Goal: Task Accomplishment & Management: Manage account settings

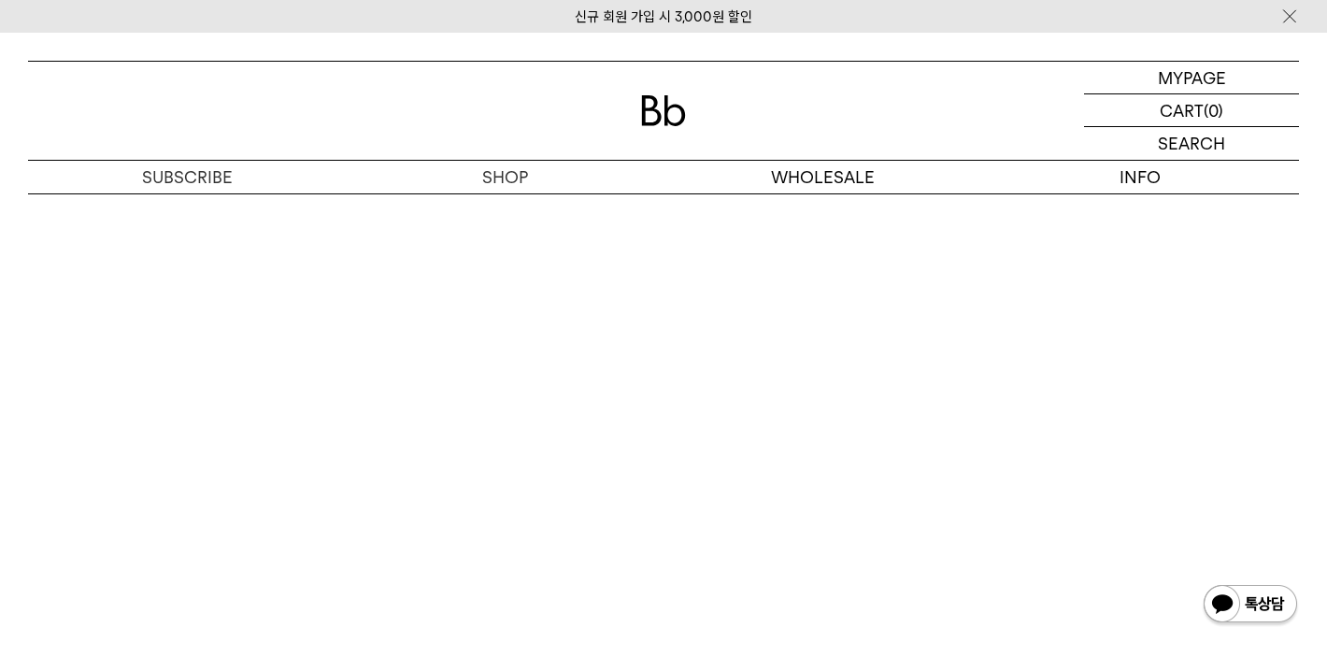
scroll to position [10591, 0]
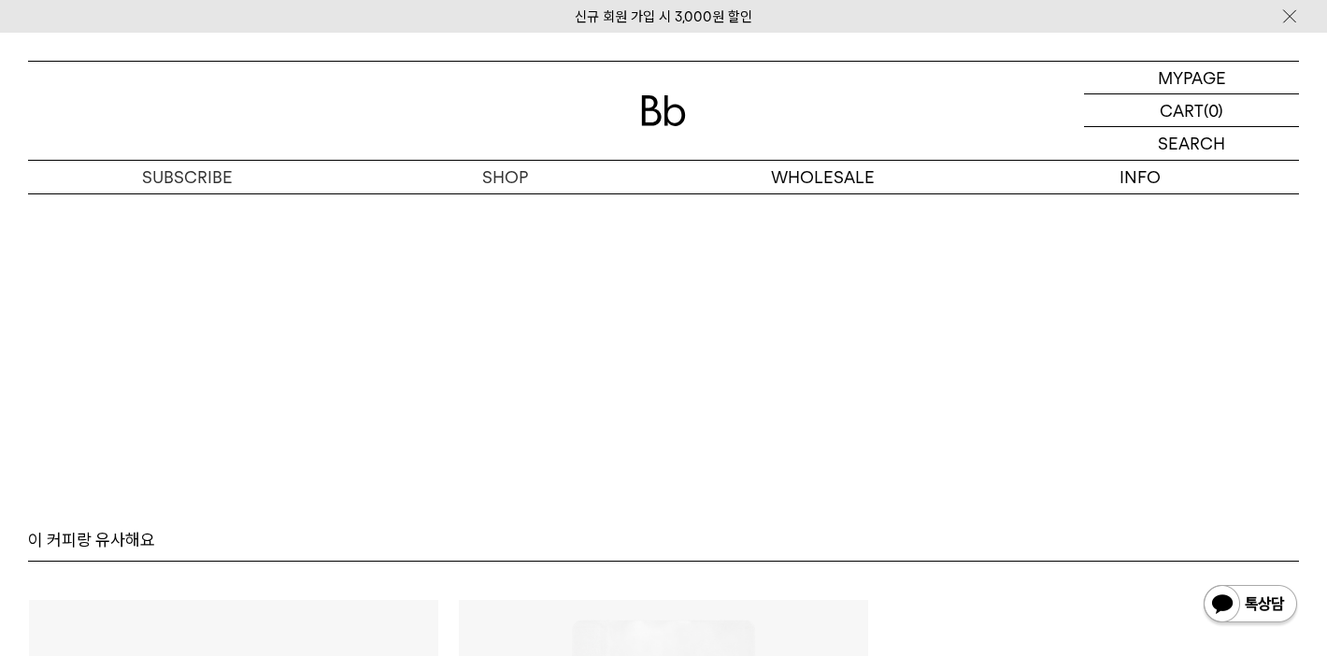
scroll to position [10348, 0]
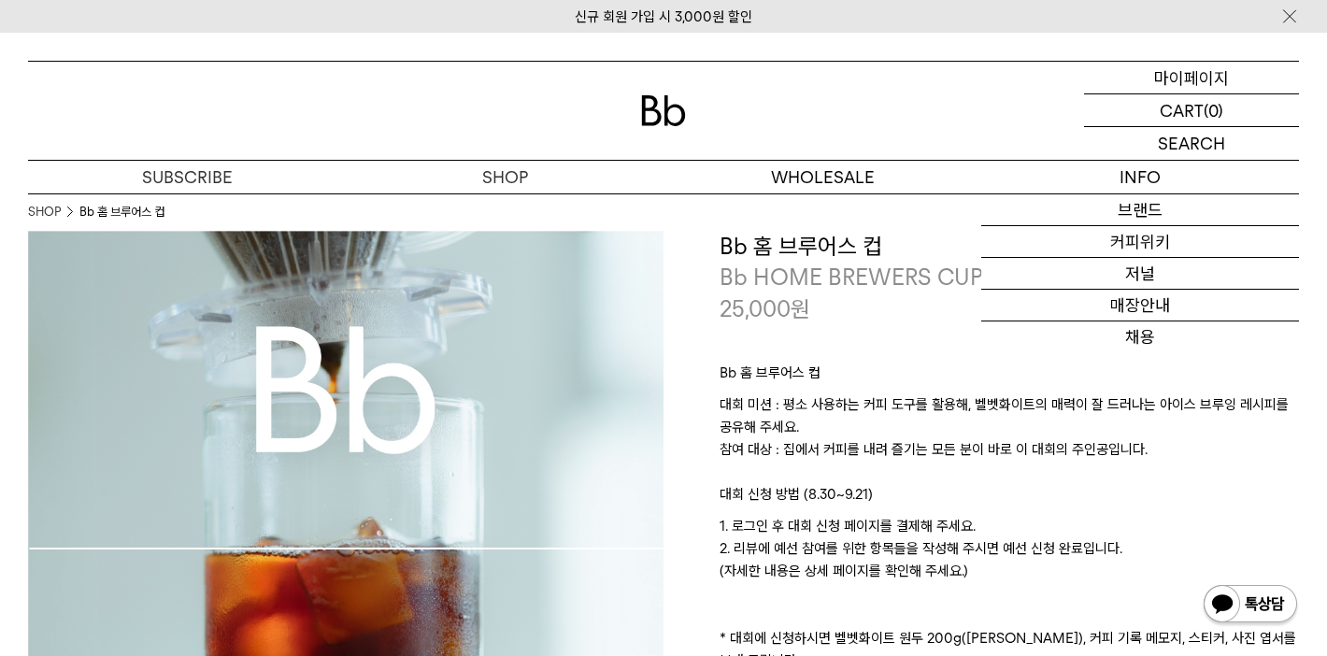
click at [1182, 76] on p "마이페이지" at bounding box center [1191, 78] width 75 height 32
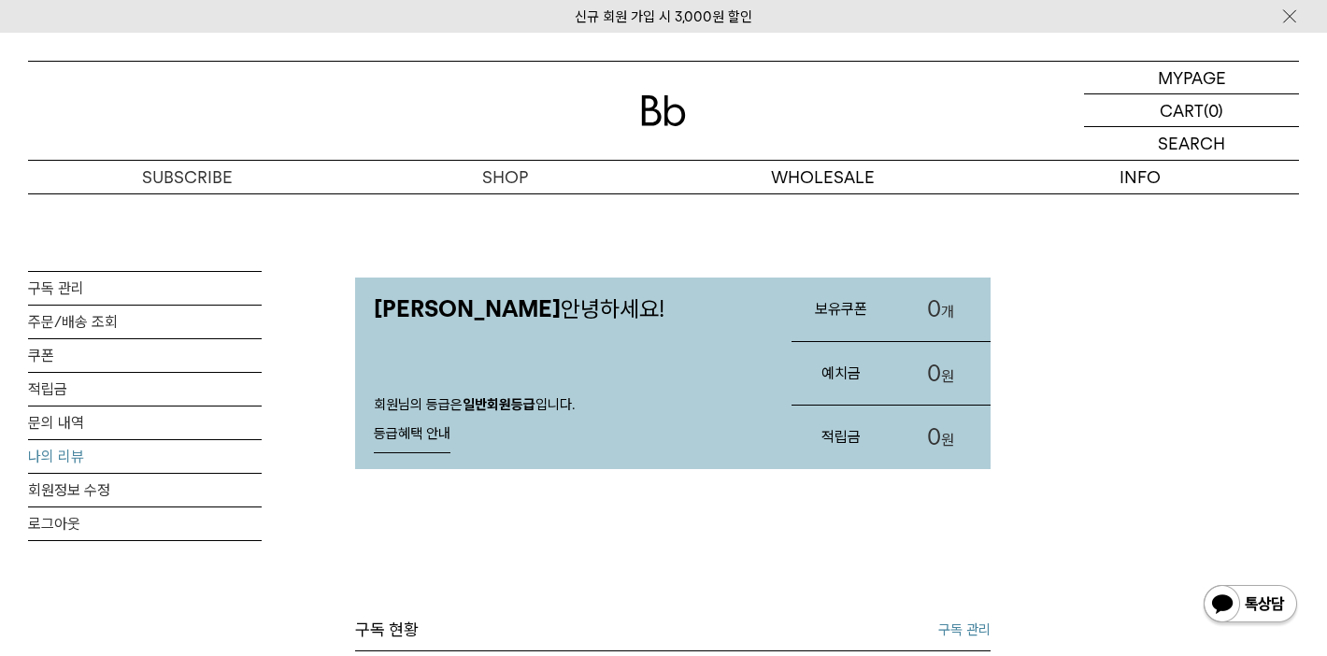
click at [50, 465] on link "나의 리뷰" at bounding box center [145, 456] width 234 height 33
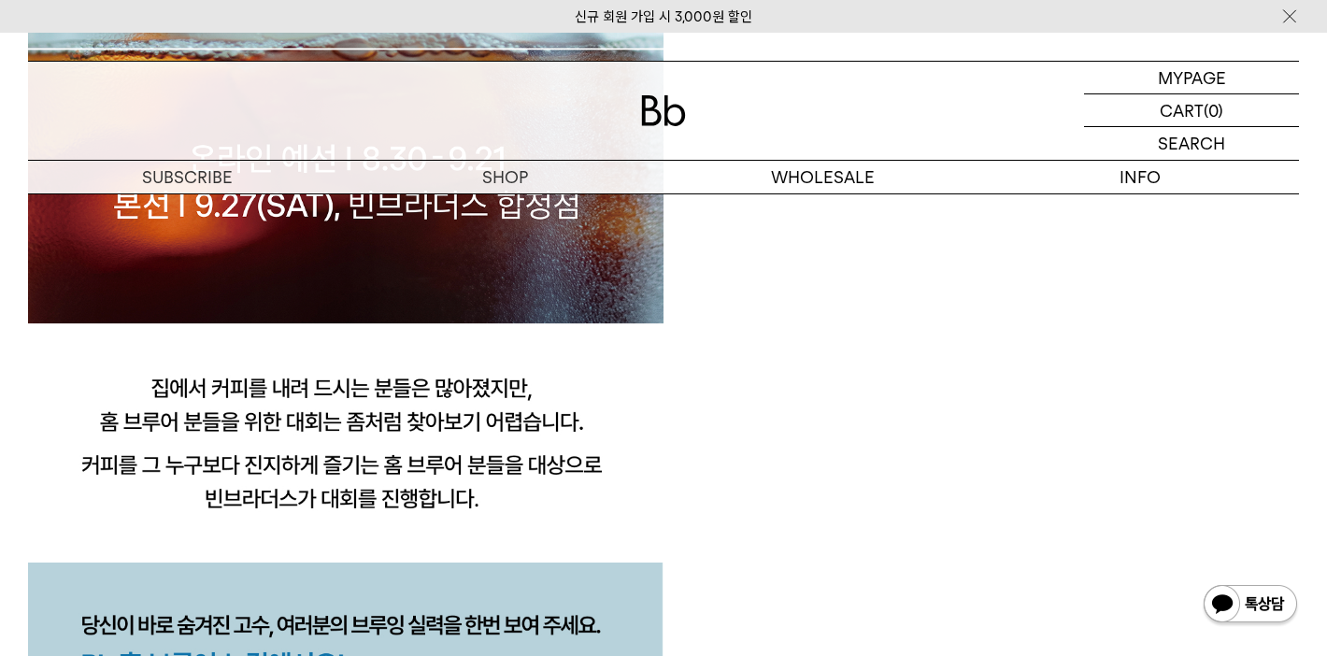
scroll to position [469, 0]
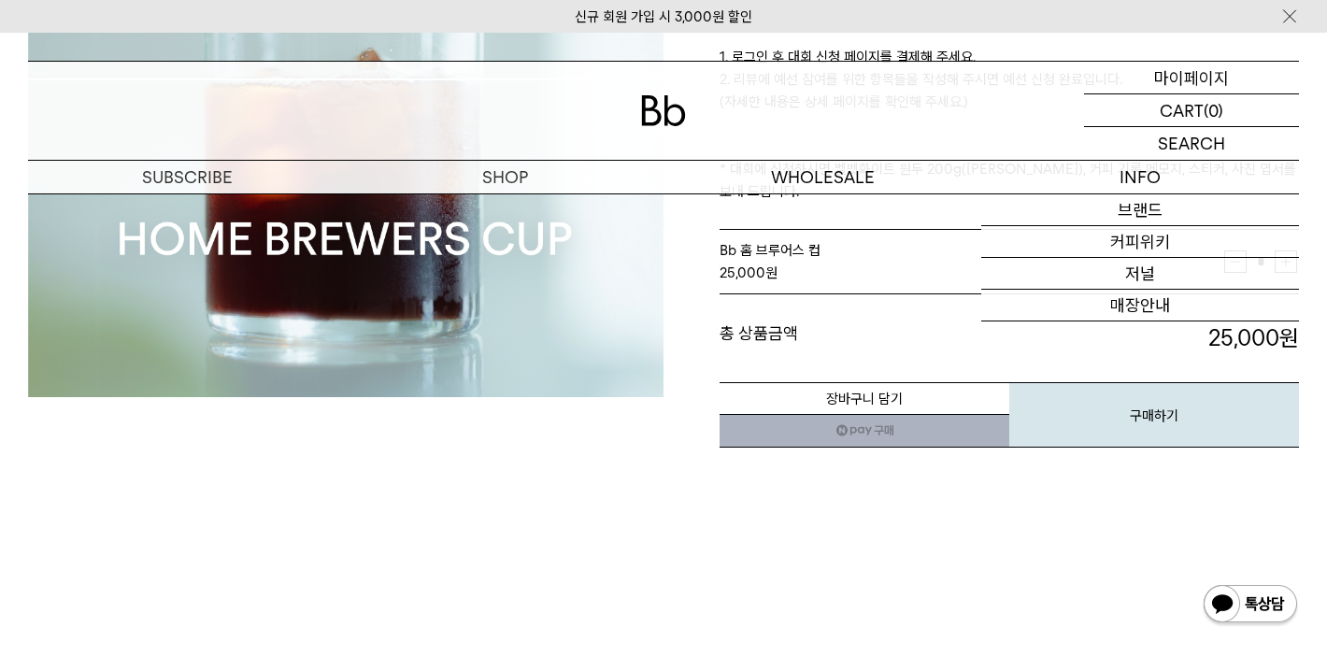
click at [1193, 79] on p "마이페이지" at bounding box center [1191, 78] width 75 height 32
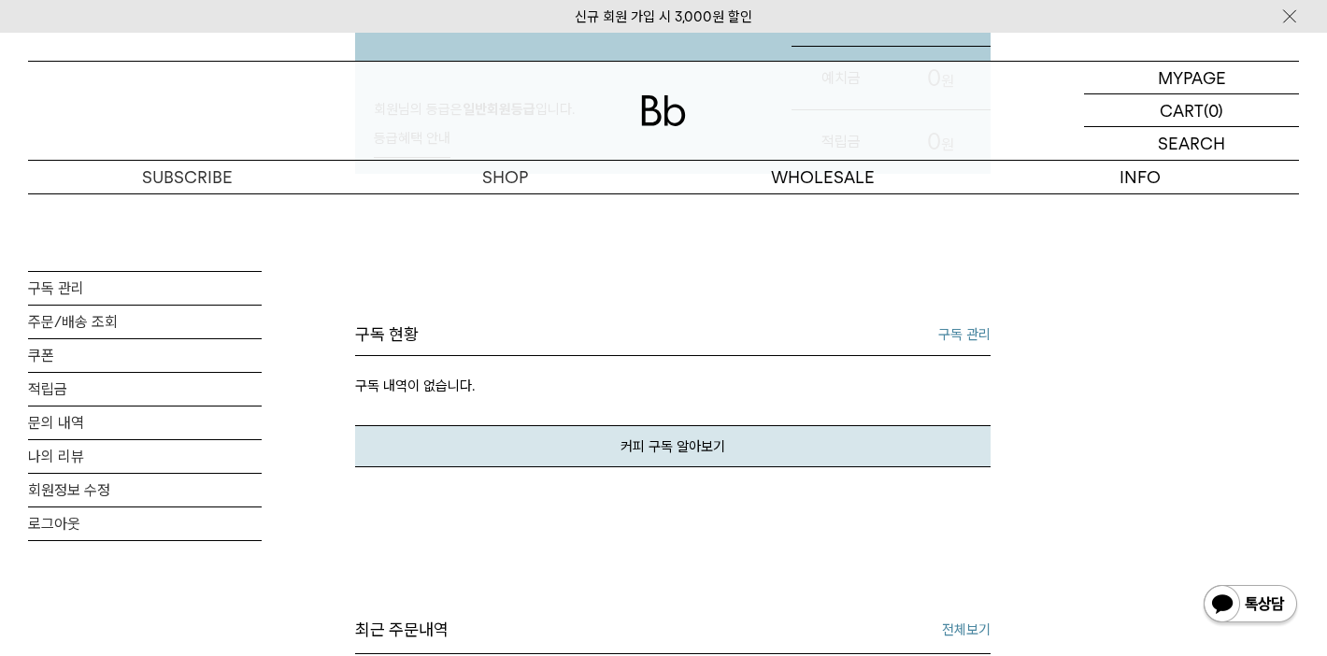
scroll to position [558, 0]
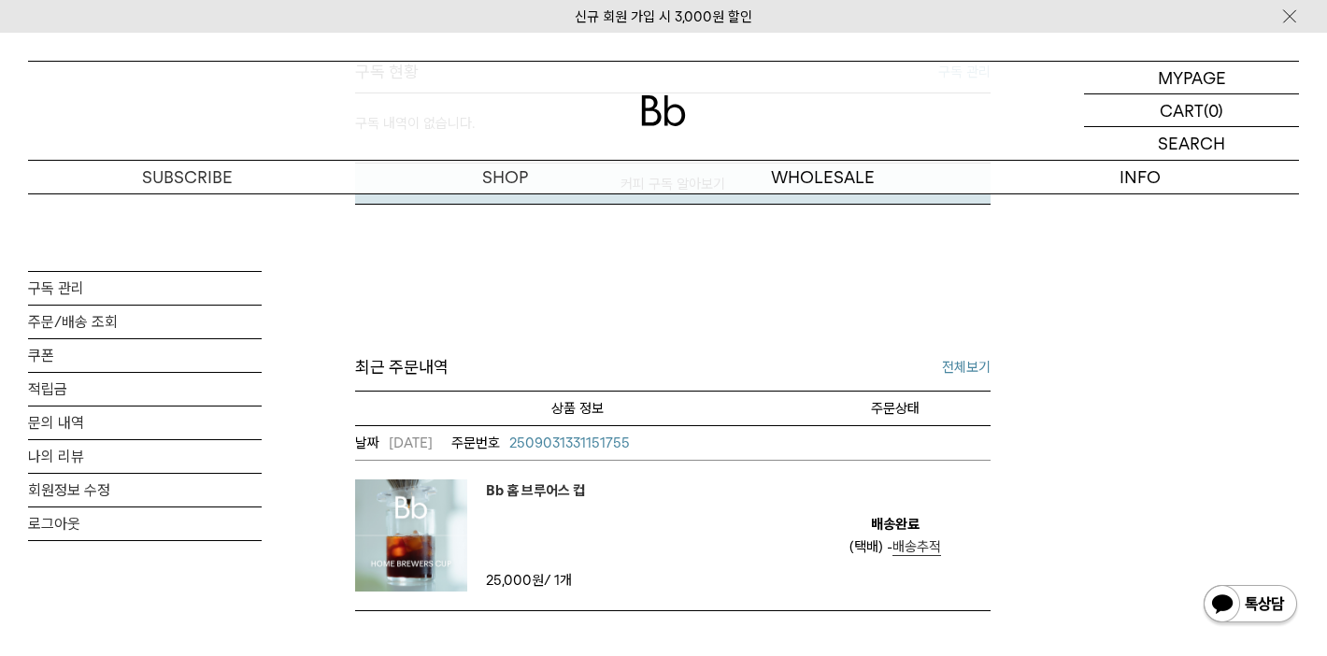
click at [556, 495] on em "Bb 홈 브루어스 컵" at bounding box center [535, 491] width 99 height 22
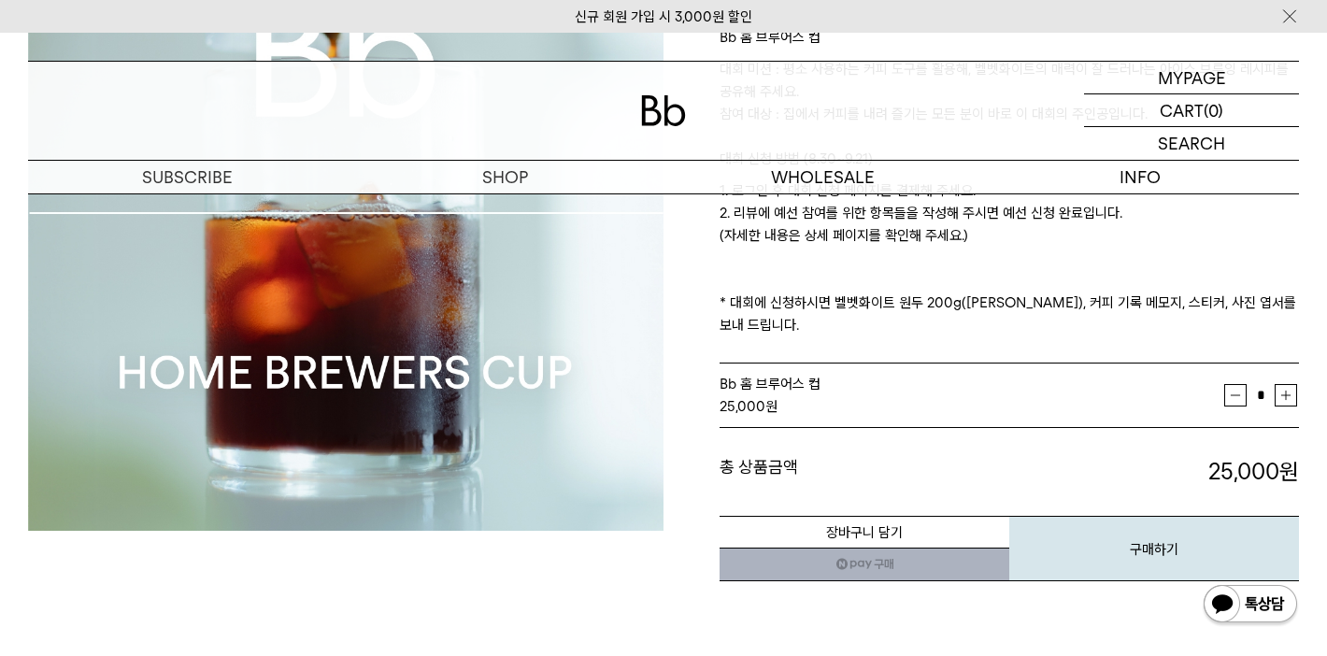
scroll to position [377, 0]
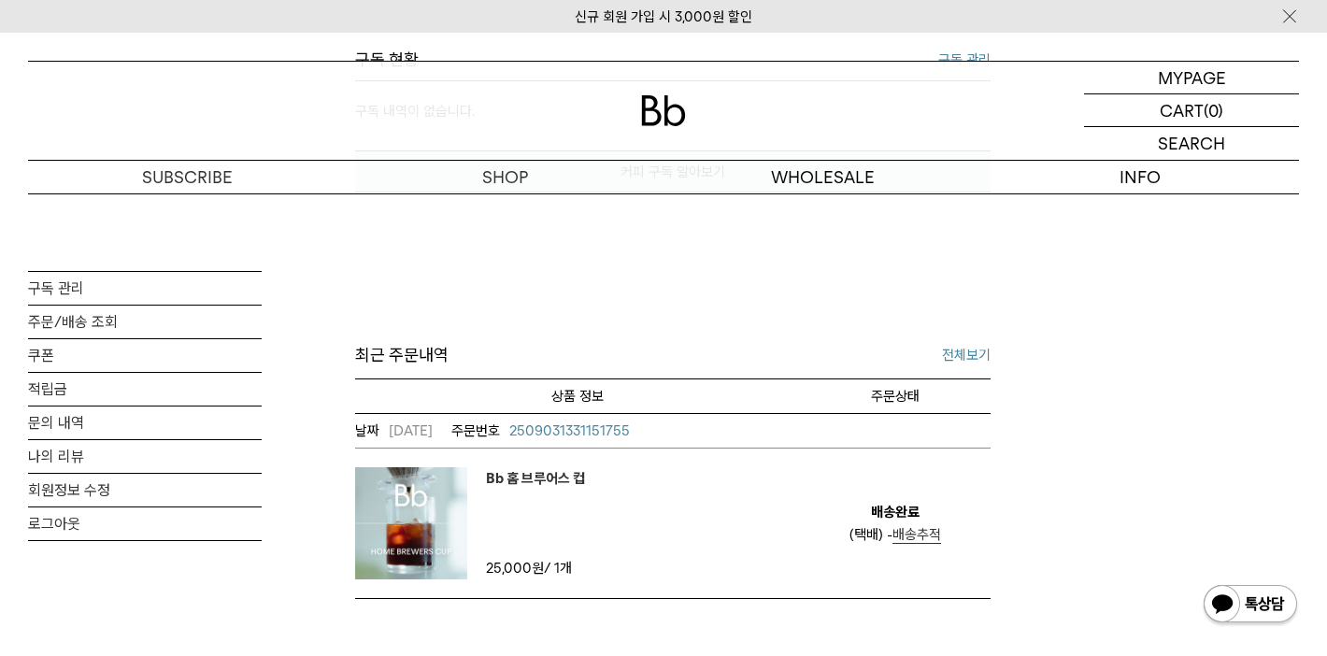
scroll to position [687, 0]
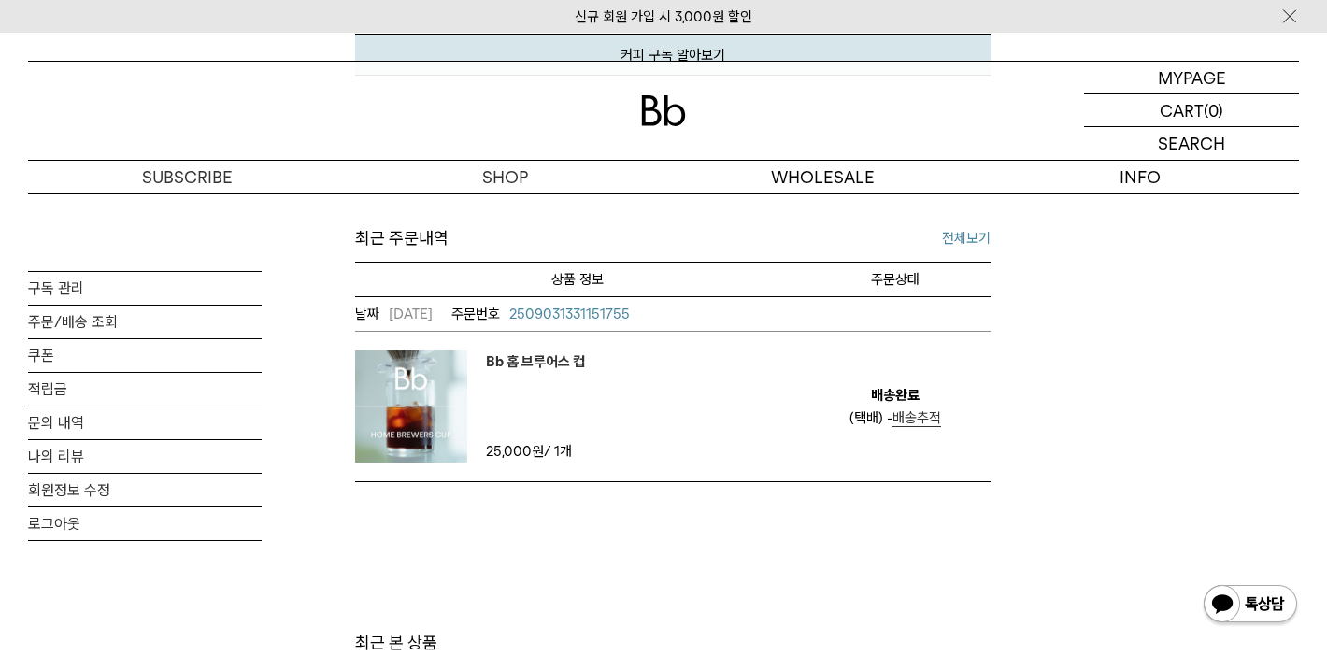
click at [524, 375] on div "Bb 홈 브루어스 컵" at bounding box center [470, 407] width 230 height 112
click at [537, 357] on em "Bb 홈 브루어스 컵" at bounding box center [535, 362] width 99 height 22
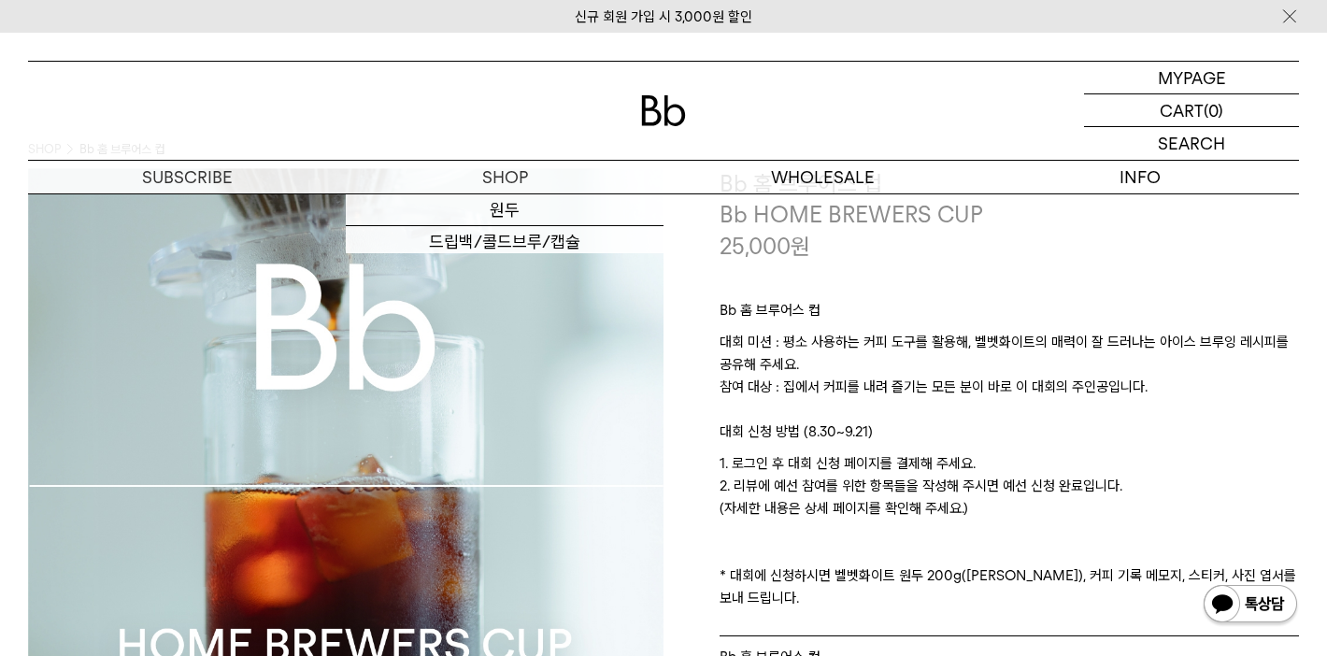
scroll to position [68, 0]
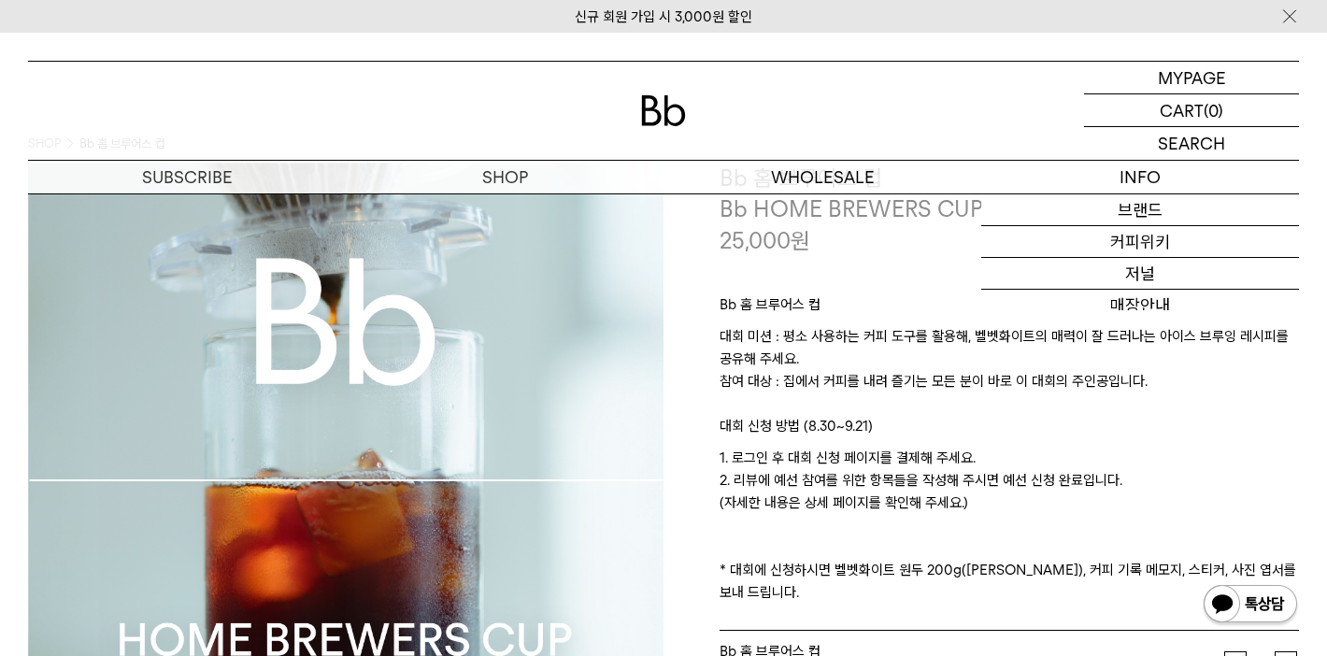
click at [1198, 56] on div "MYPAGE 마이페이지 LOGOUT 로그아웃 CART 장바구니 (0) SEARCH 검색 검색폼 ** 추천상품" at bounding box center [663, 114] width 1327 height 162
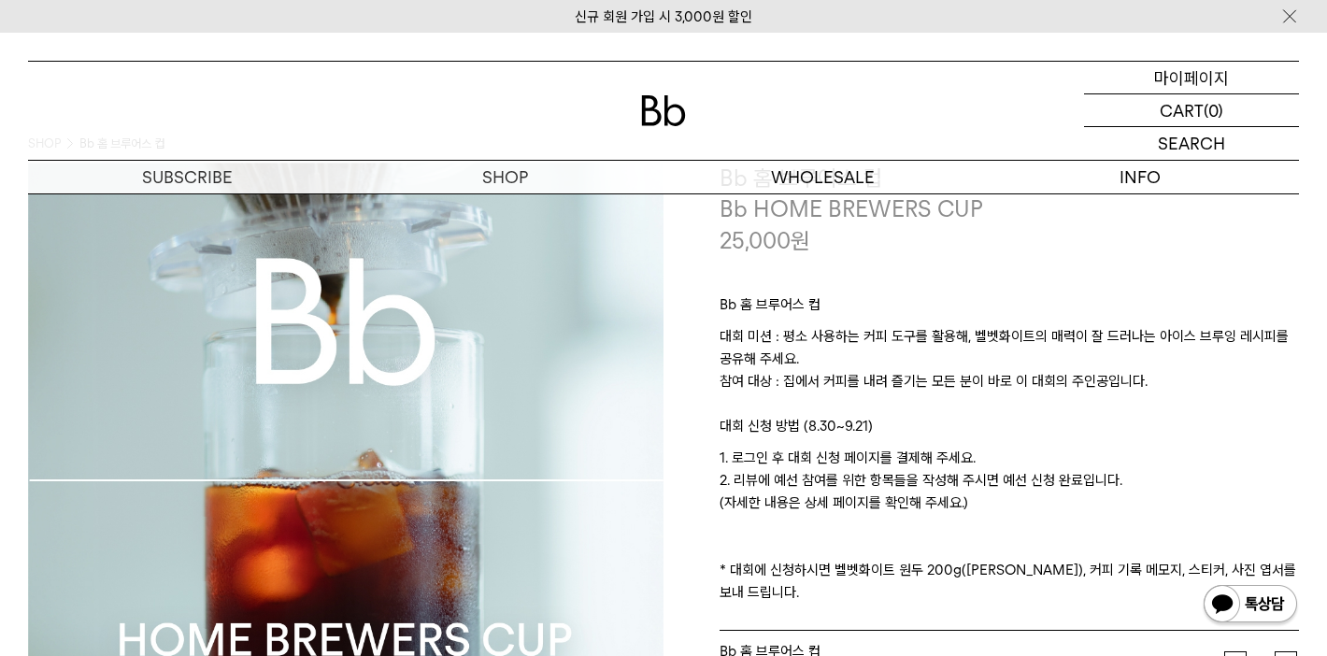
click at [1189, 80] on p "마이페이지" at bounding box center [1191, 78] width 75 height 32
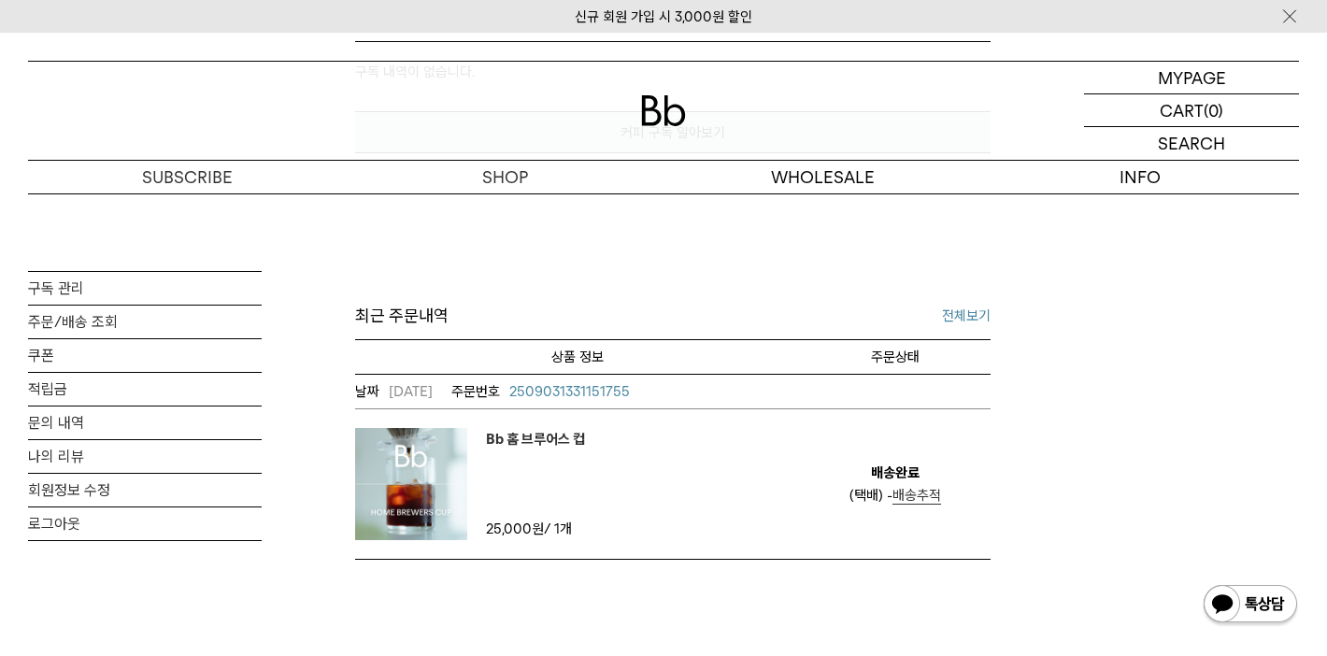
scroll to position [610, 0]
click at [544, 439] on em "Bb 홈 브루어스 컵" at bounding box center [535, 438] width 99 height 22
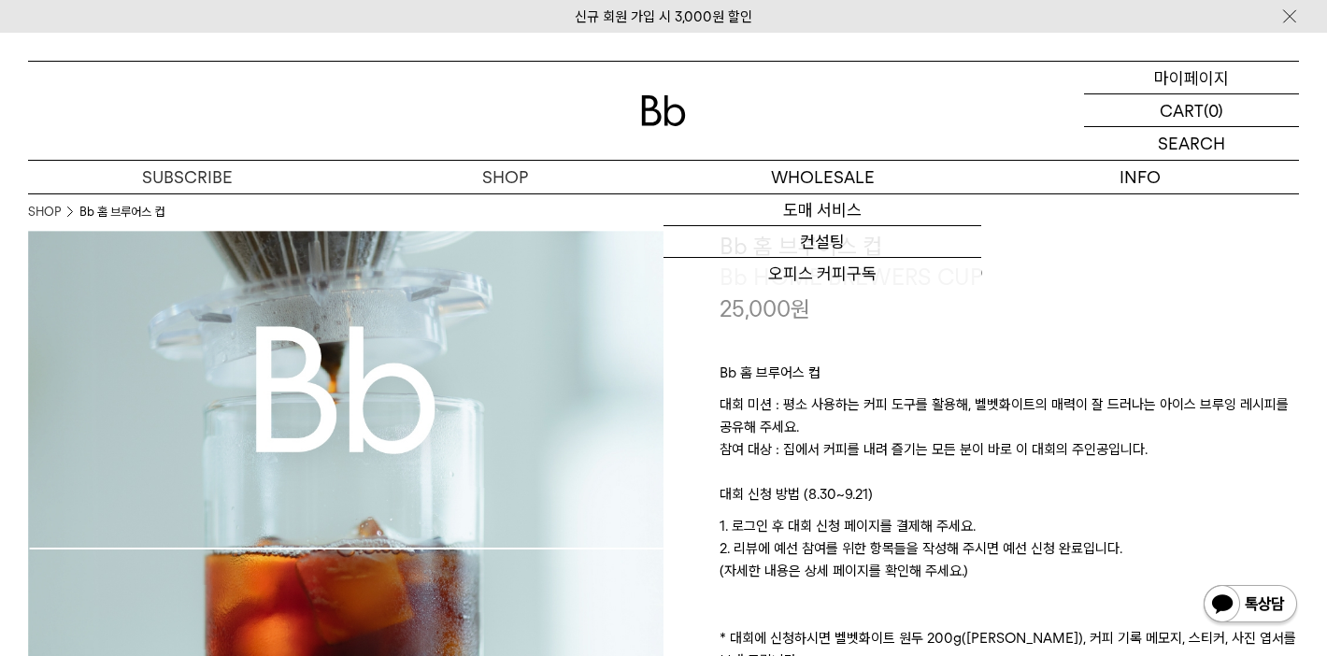
click at [1189, 77] on p "마이페이지" at bounding box center [1191, 78] width 75 height 32
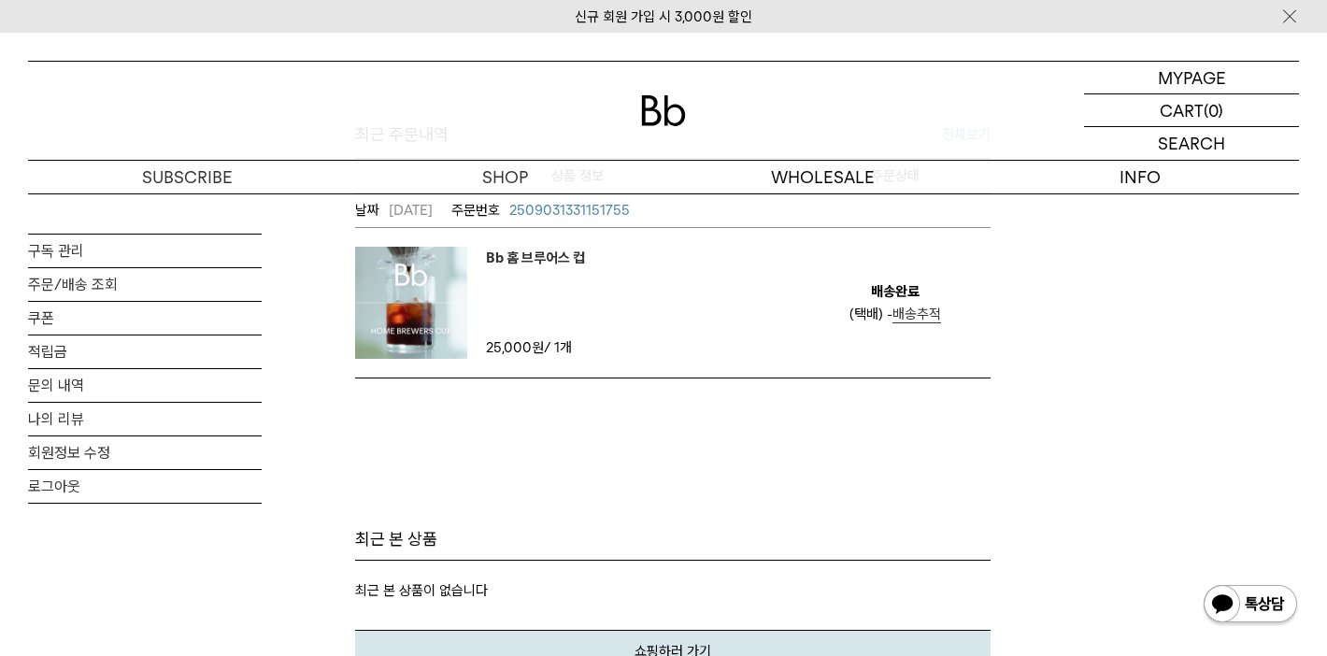
scroll to position [480, 0]
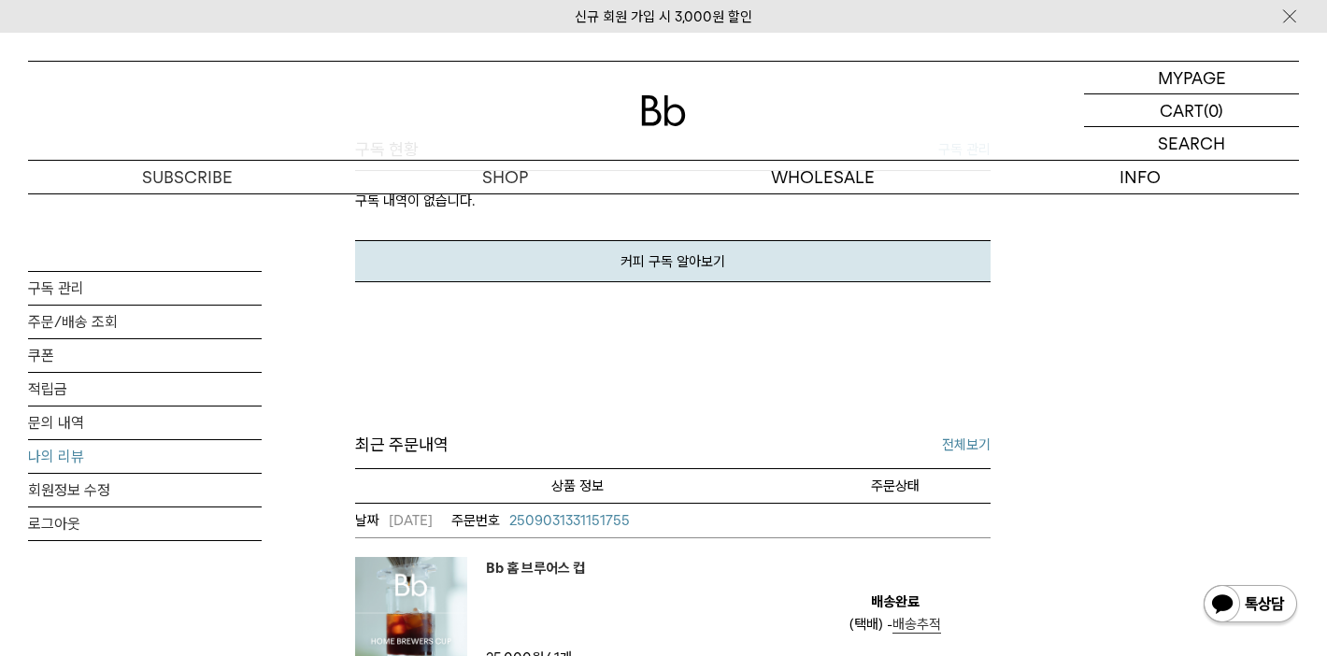
click at [57, 459] on link "나의 리뷰" at bounding box center [145, 456] width 234 height 33
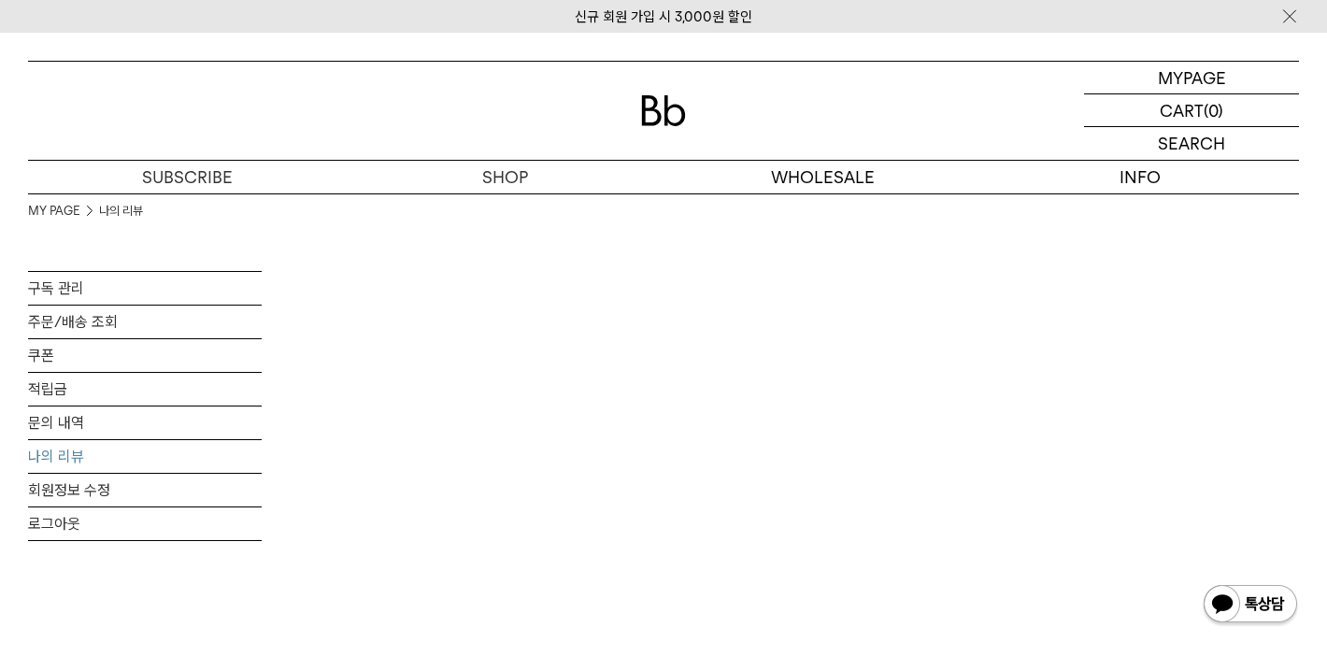
scroll to position [192, 0]
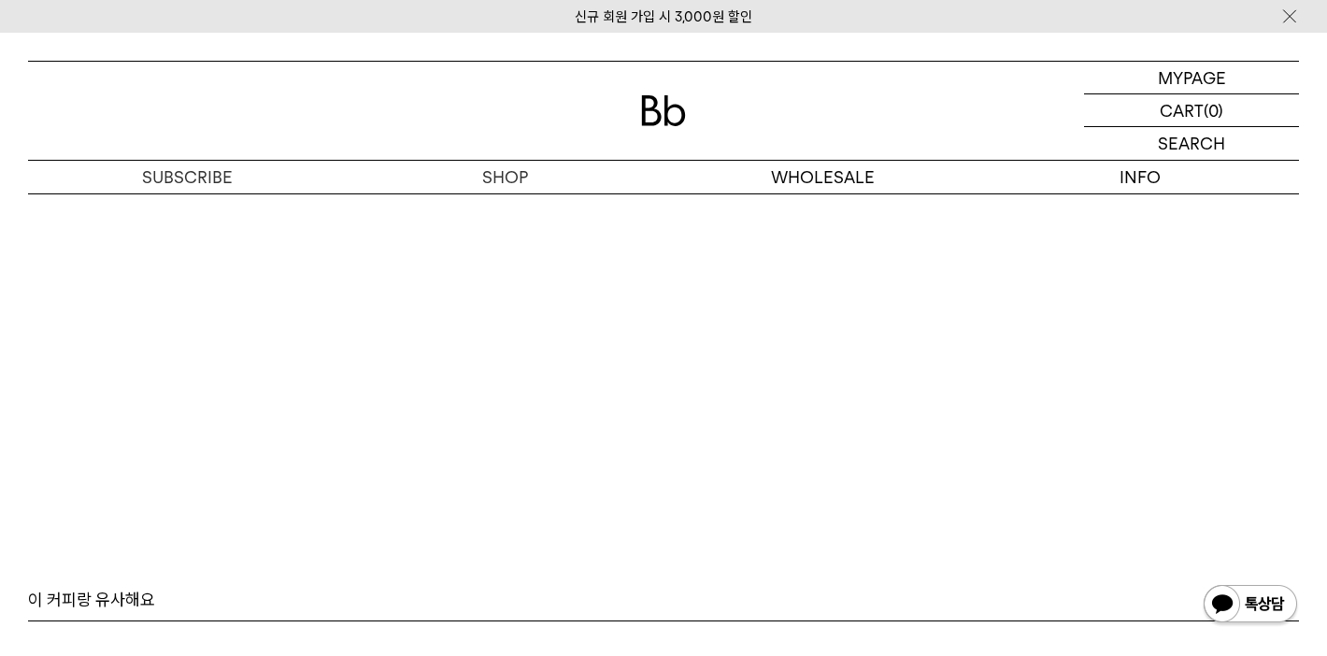
scroll to position [10838, 0]
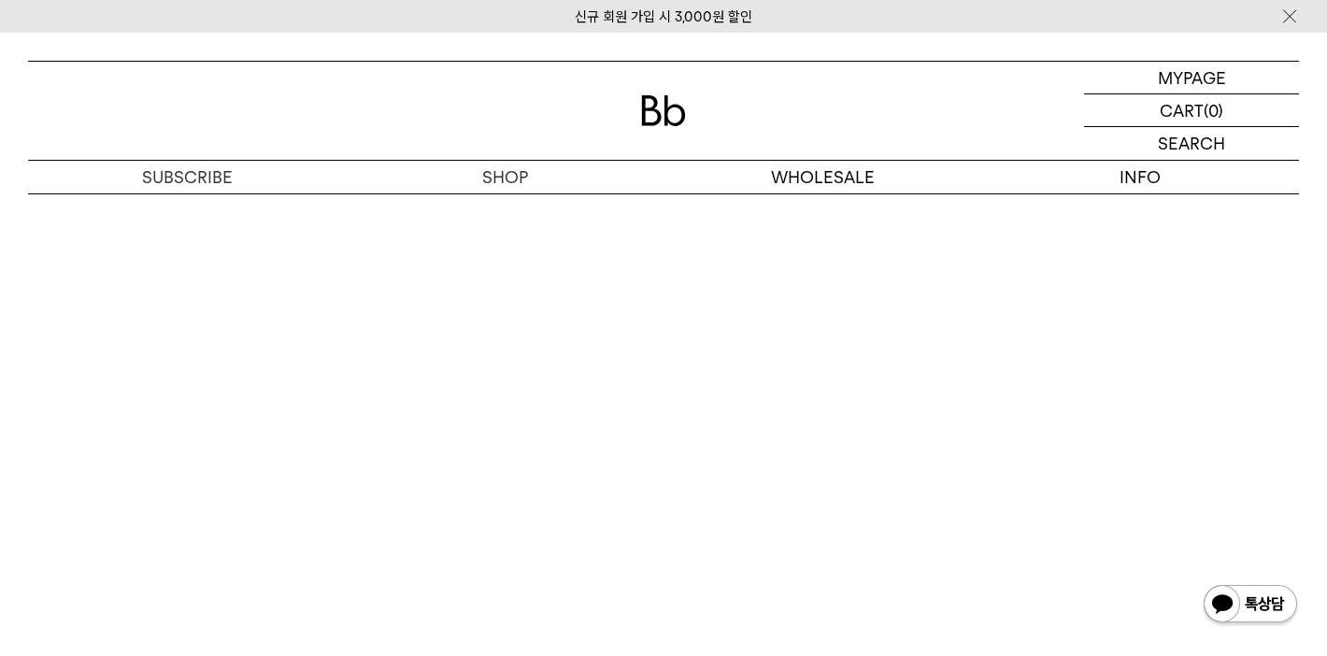
scroll to position [9859, 0]
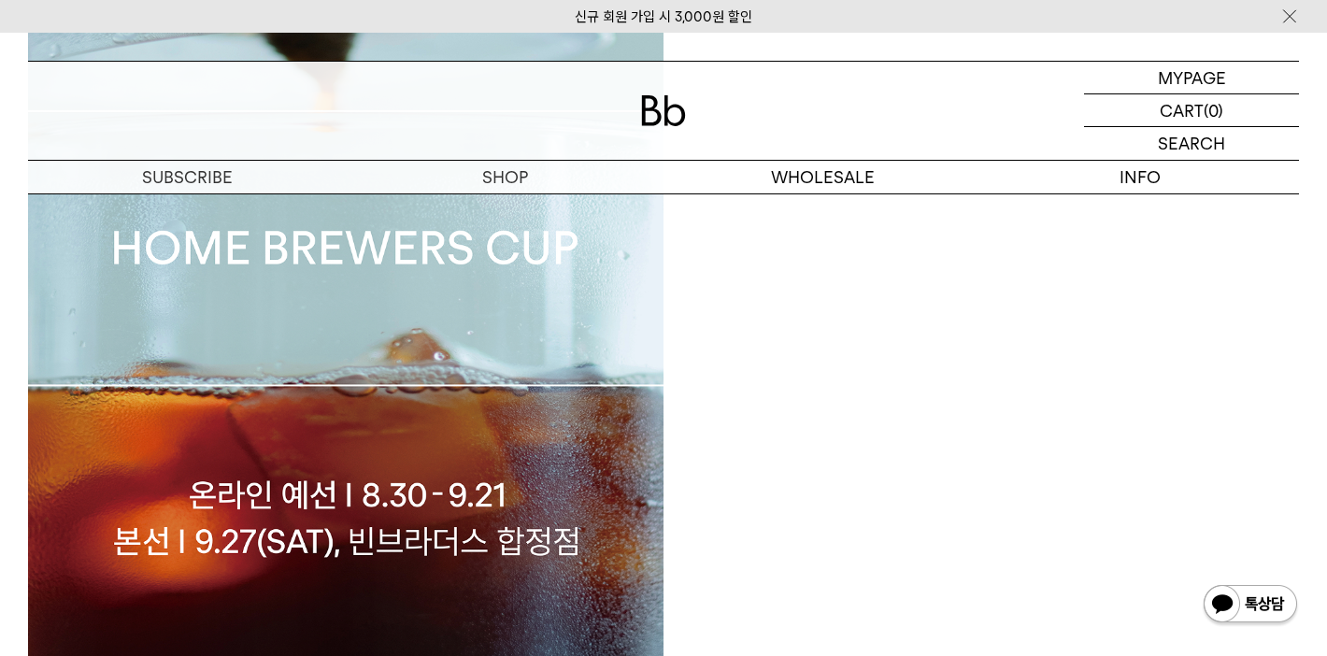
scroll to position [805, 0]
